Goal: Transaction & Acquisition: Download file/media

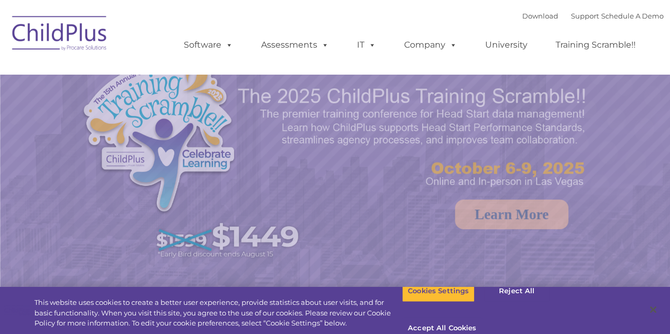
select select "MEDIUM"
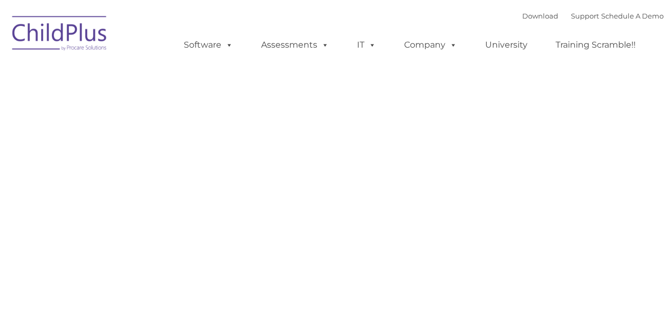
type input ""
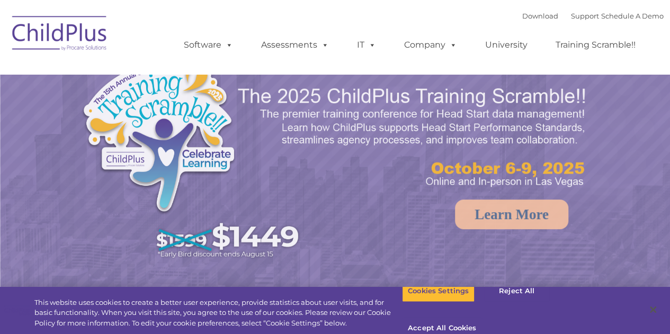
select select "MEDIUM"
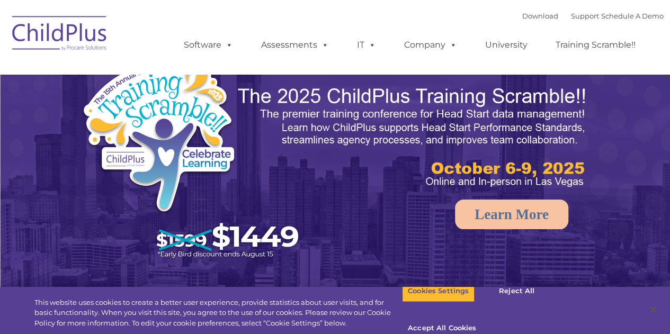
drag, startPoint x: 661, startPoint y: 36, endPoint x: 678, endPoint y: 43, distance: 18.0
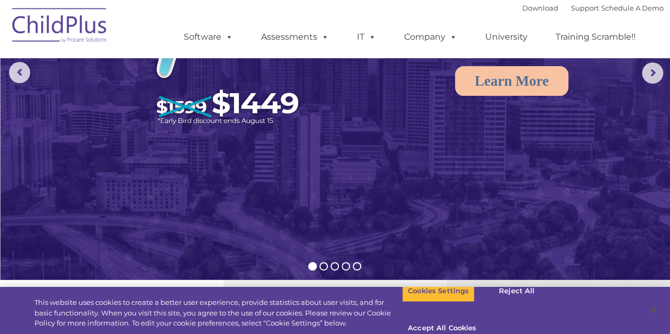
scroll to position [128, 0]
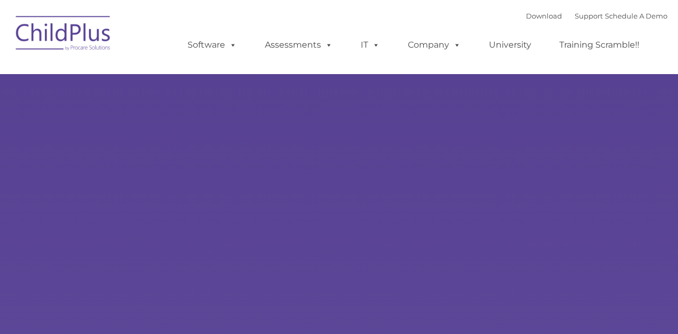
type input ""
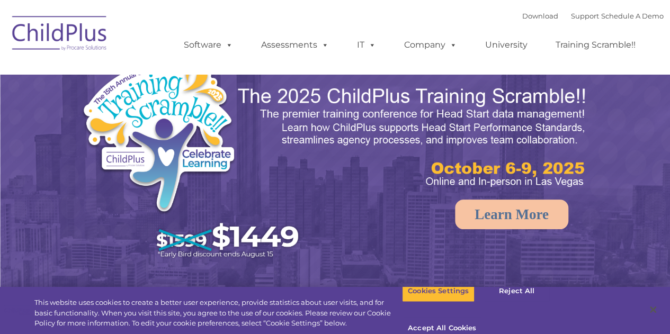
select select "MEDIUM"
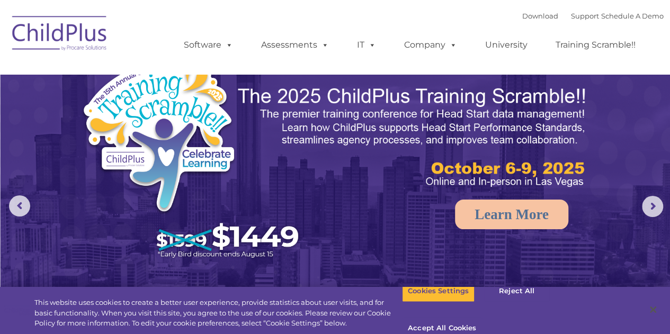
click at [526, 8] on div "Download Support | Schedule A Demo " at bounding box center [594, 16] width 142 height 16
click at [526, 16] on link "Download" at bounding box center [541, 16] width 36 height 8
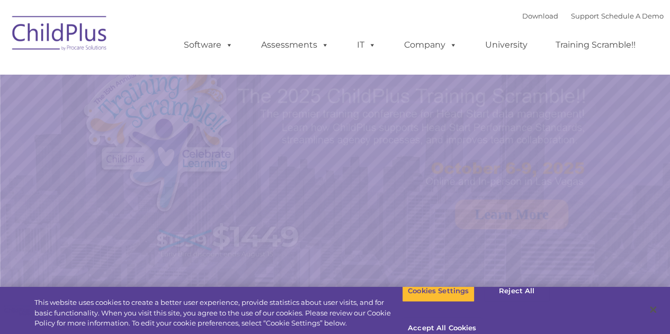
select select "MEDIUM"
